Goal: Find specific page/section: Find specific page/section

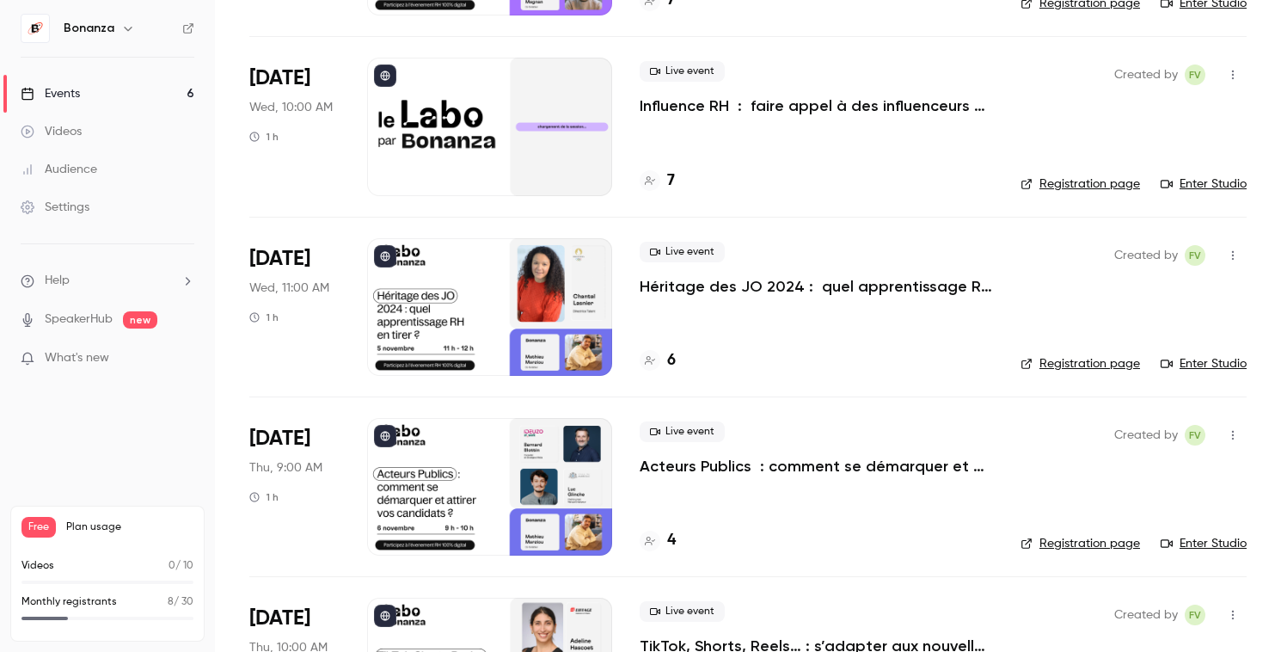
scroll to position [267, 0]
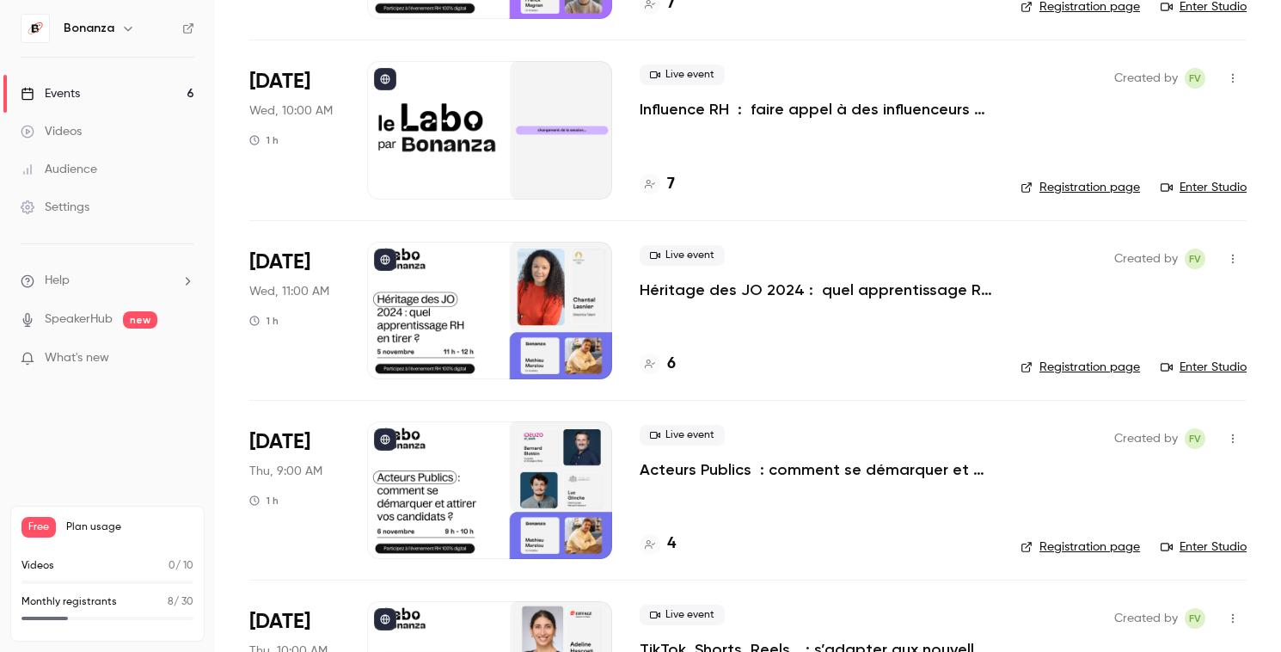
click at [735, 95] on div "Live event Influence RH : faire appel à des influenceurs pour vos recrutements ?" at bounding box center [816, 91] width 353 height 55
click at [715, 115] on p "Influence RH : faire appel à des influenceurs pour vos recrutements ?" at bounding box center [816, 109] width 353 height 21
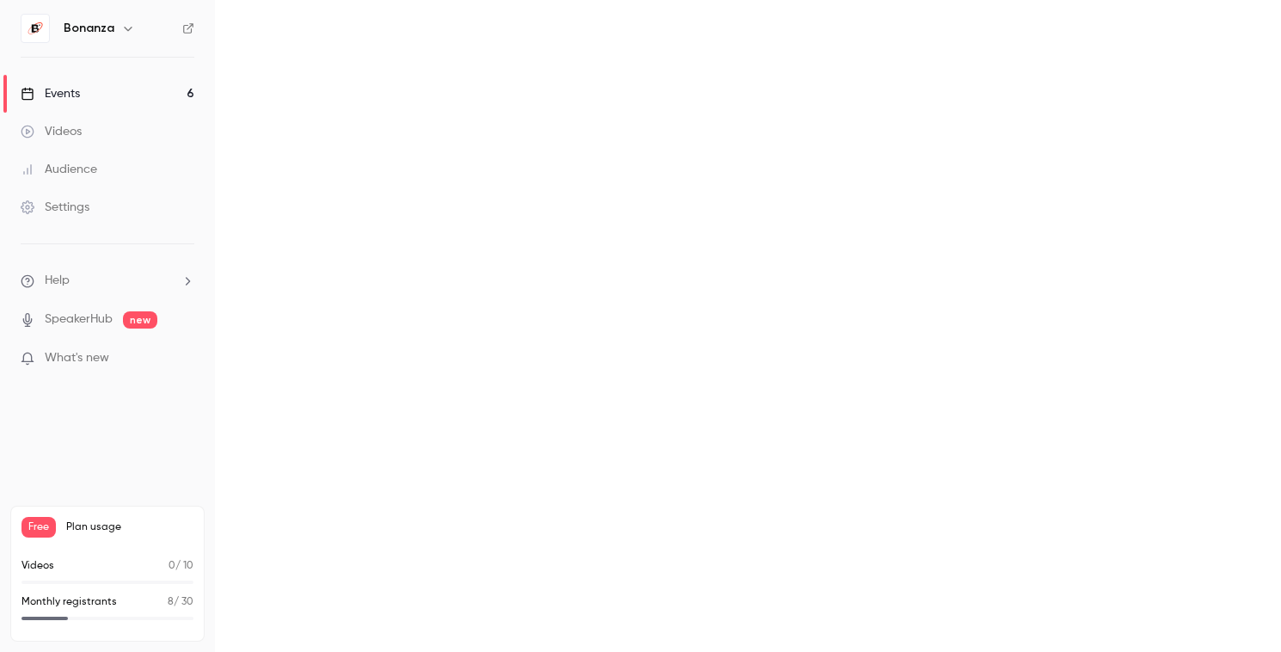
click at [715, 115] on main at bounding box center [748, 326] width 1066 height 652
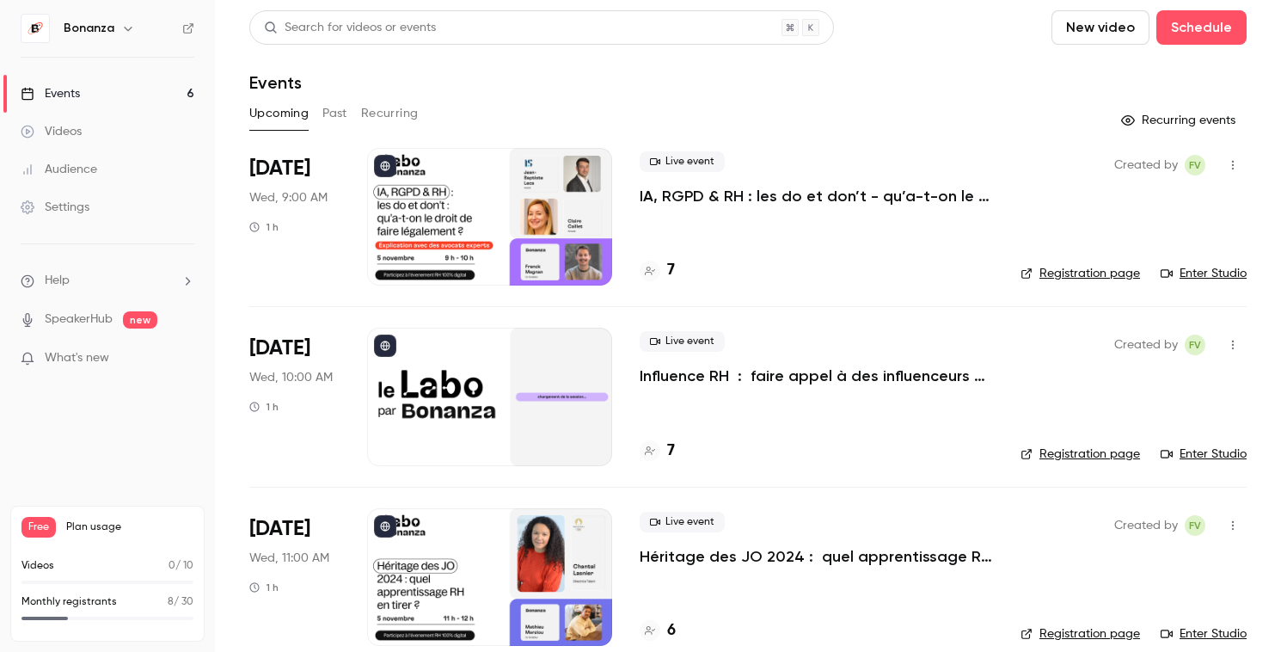
click at [107, 176] on link "Audience" at bounding box center [107, 169] width 215 height 38
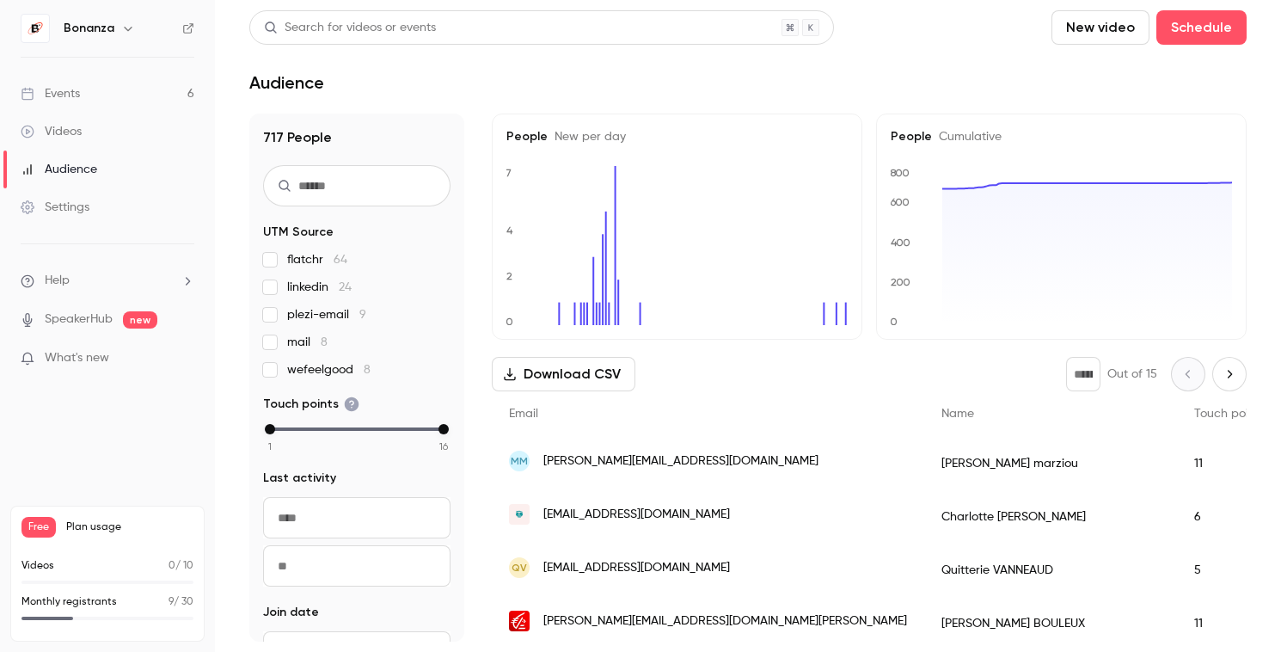
click at [119, 95] on link "Events 6" at bounding box center [107, 94] width 215 height 38
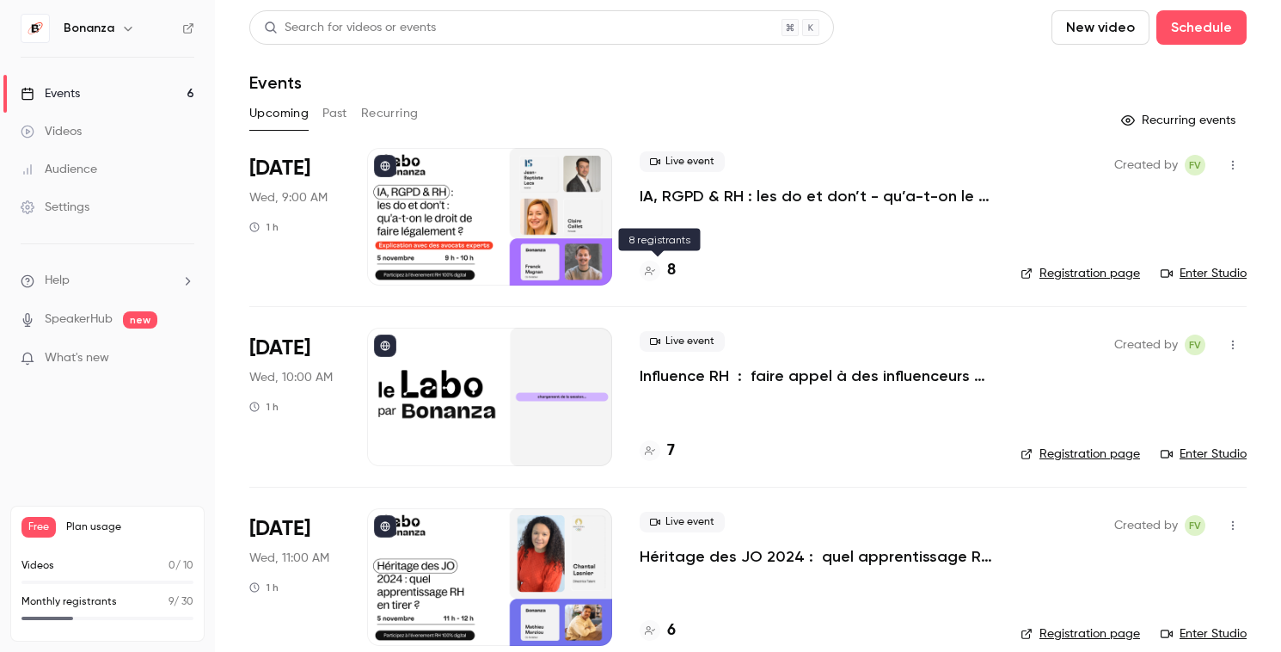
click at [659, 273] on div at bounding box center [650, 270] width 21 height 21
